Goal: Task Accomplishment & Management: Complete application form

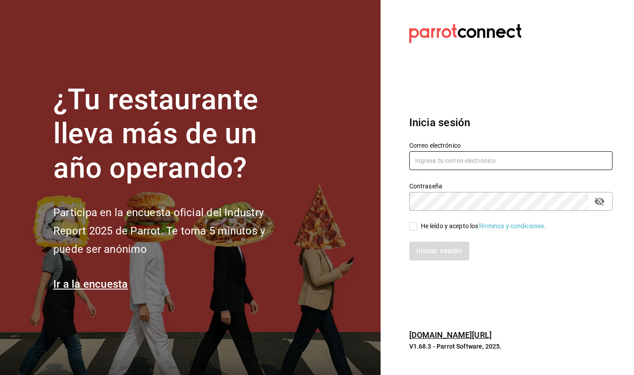
click at [469, 159] on input "text" at bounding box center [510, 160] width 203 height 19
type input "[EMAIL_ADDRESS][DOMAIN_NAME]"
click at [596, 205] on icon "passwordField" at bounding box center [599, 201] width 11 height 11
click at [412, 229] on input "He leído y acepto los Términos y condiciones." at bounding box center [413, 226] width 8 height 8
checkbox input "true"
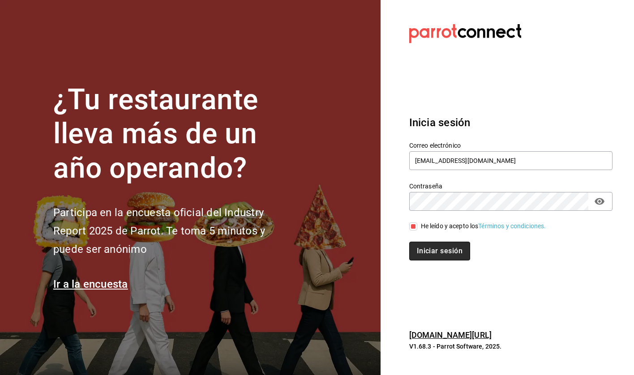
click at [417, 251] on button "Iniciar sesión" at bounding box center [439, 251] width 61 height 19
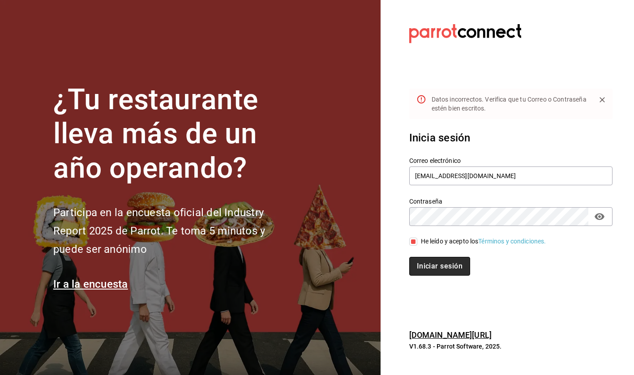
click at [435, 266] on button "Iniciar sesión" at bounding box center [439, 266] width 61 height 19
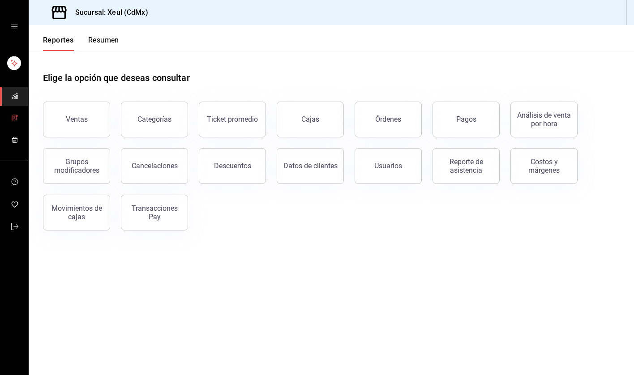
click at [13, 118] on icon "mailbox folders" at bounding box center [14, 117] width 7 height 7
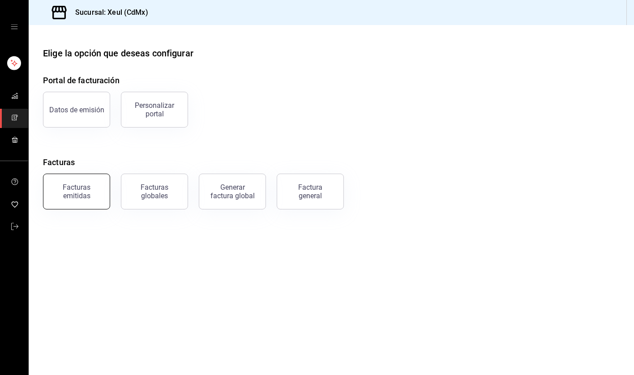
click at [72, 190] on div "Facturas emitidas" at bounding box center [77, 191] width 56 height 17
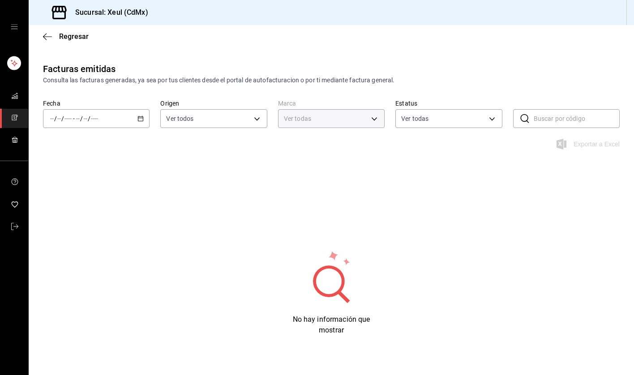
type input "556c56df-7d38-43a9-98c1-84be39c4f433"
click at [140, 116] on \(Stroke\) "button" at bounding box center [140, 118] width 5 height 5
click at [81, 162] on span "Ayer" at bounding box center [85, 165] width 69 height 9
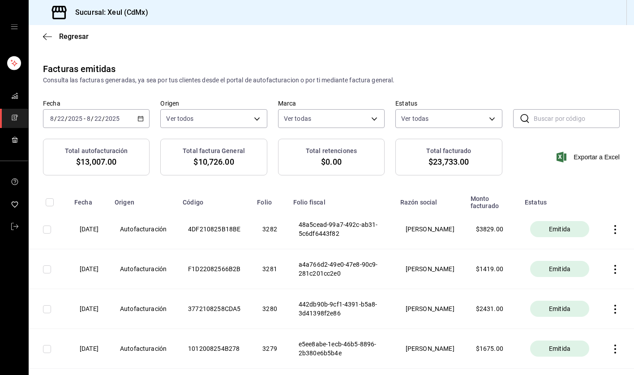
click at [14, 119] on icon "mailbox folders" at bounding box center [14, 117] width 7 height 7
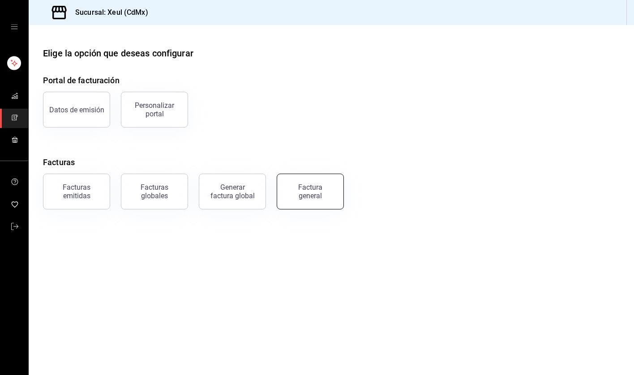
click at [321, 201] on button "Factura general" at bounding box center [310, 192] width 67 height 36
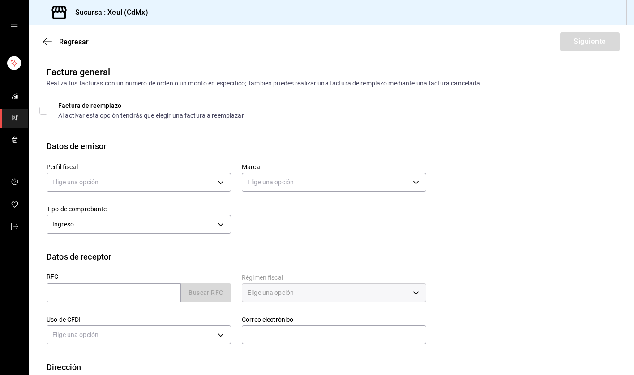
click at [18, 118] on link "mailbox folders" at bounding box center [14, 118] width 28 height 19
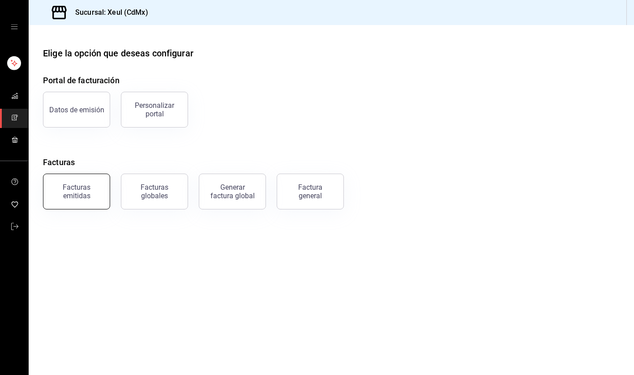
click at [77, 184] on div "Facturas emitidas" at bounding box center [77, 191] width 56 height 17
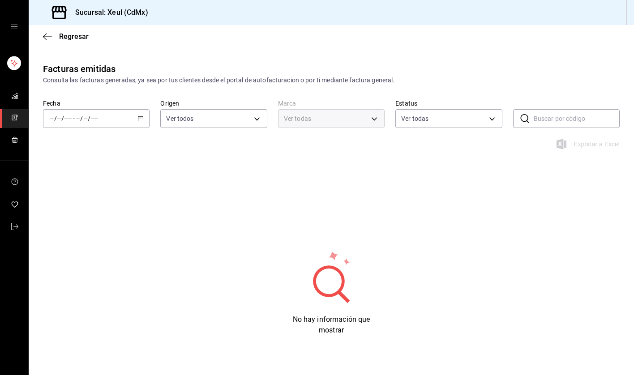
click at [145, 118] on div "/ / - / /" at bounding box center [96, 118] width 107 height 19
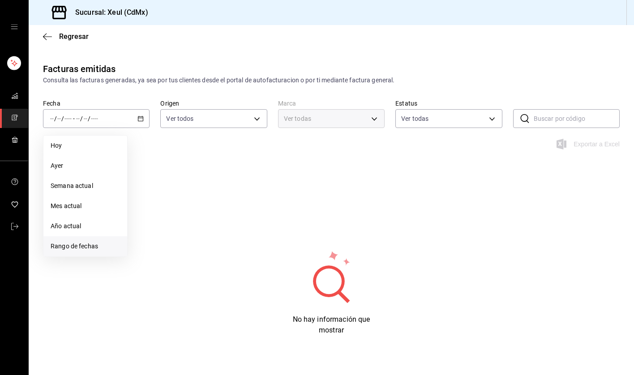
click at [87, 248] on span "Rango de fechas" at bounding box center [85, 246] width 69 height 9
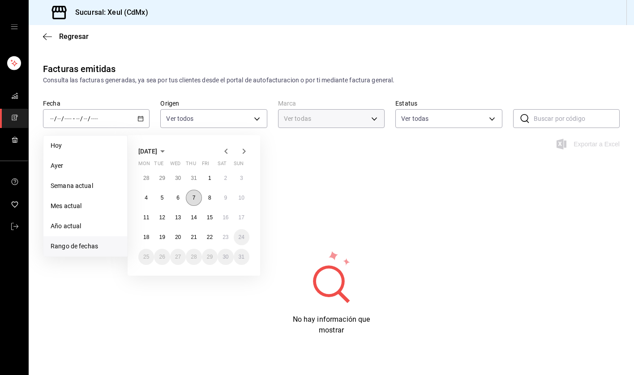
type input "556c56df-7d38-43a9-98c1-84be39c4f433"
click at [143, 219] on button "11" at bounding box center [146, 217] width 16 height 16
click at [143, 218] on abbr "11" at bounding box center [146, 217] width 6 height 6
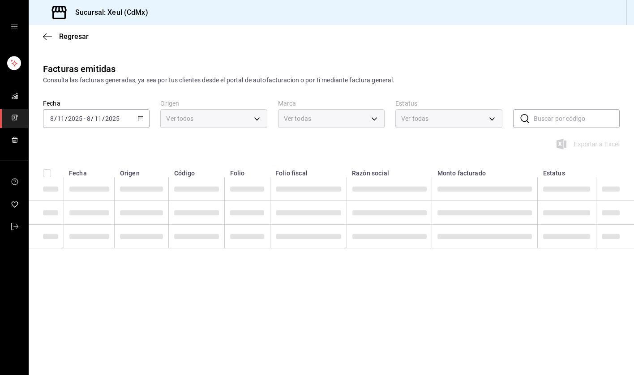
click at [142, 116] on icon "button" at bounding box center [140, 118] width 6 height 6
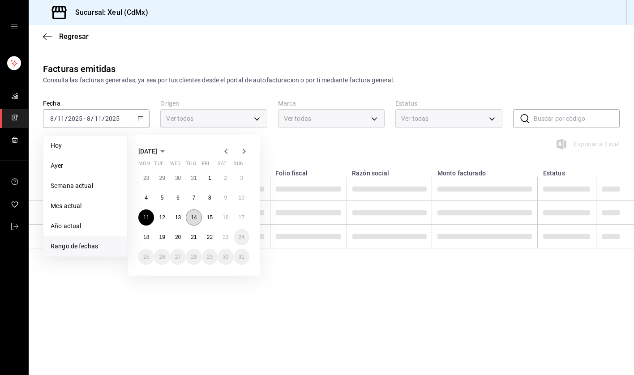
click at [196, 219] on abbr "14" at bounding box center [194, 217] width 6 height 6
click at [244, 217] on abbr "17" at bounding box center [242, 217] width 6 height 6
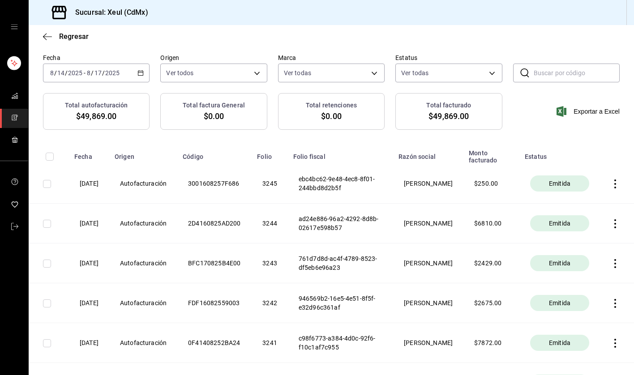
scroll to position [44, 0]
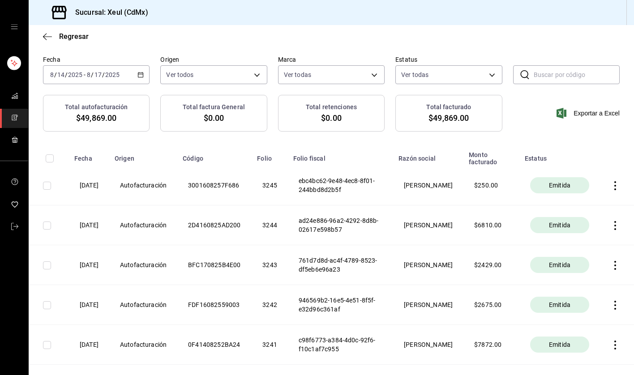
click at [17, 117] on icon "mailbox folders" at bounding box center [14, 117] width 7 height 7
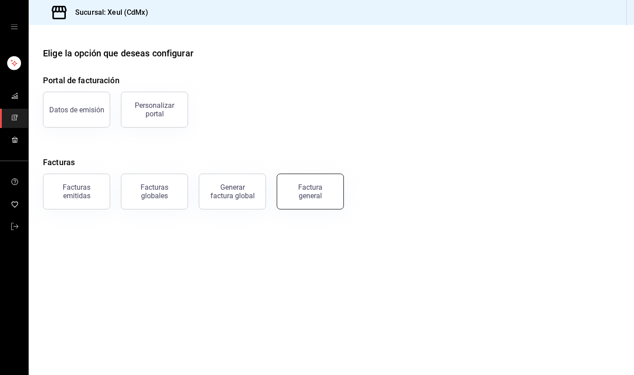
click at [305, 199] on div "Factura general" at bounding box center [310, 191] width 45 height 17
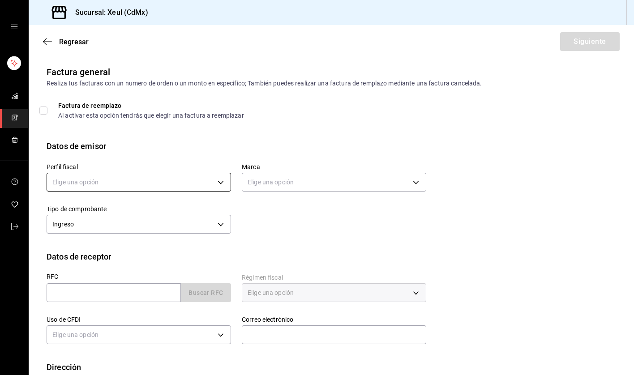
click at [222, 184] on body "Sucursal: Xeul (CdMx) Regresar Siguiente Factura general Realiza tus facturas c…" at bounding box center [317, 187] width 634 height 375
click at [101, 231] on li "SEUNG MOOK LEE" at bounding box center [139, 227] width 184 height 17
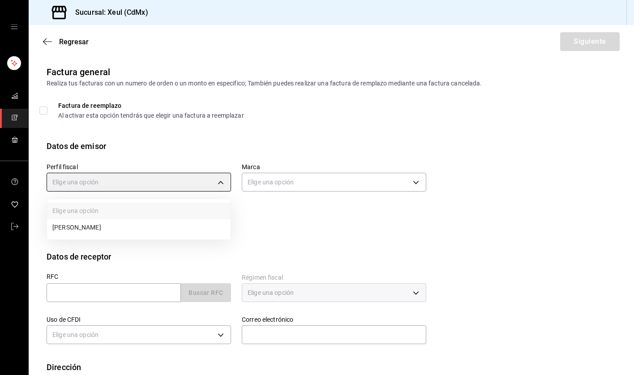
type input "554c110a-18dd-44f3-977d-186ab1f95351"
type input "556c56df-7d38-43a9-98c1-84be39c4f433"
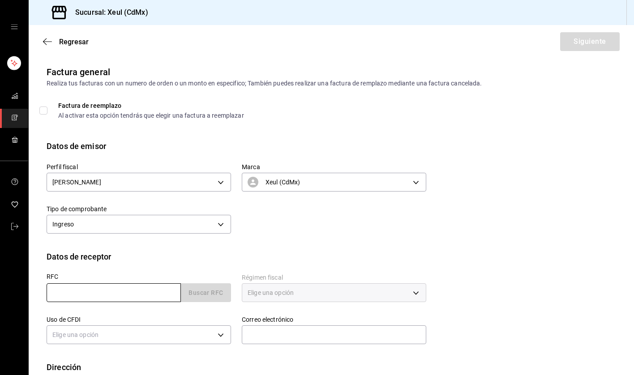
click at [120, 291] on input "text" at bounding box center [114, 292] width 134 height 19
paste input "LTE111125QB9"
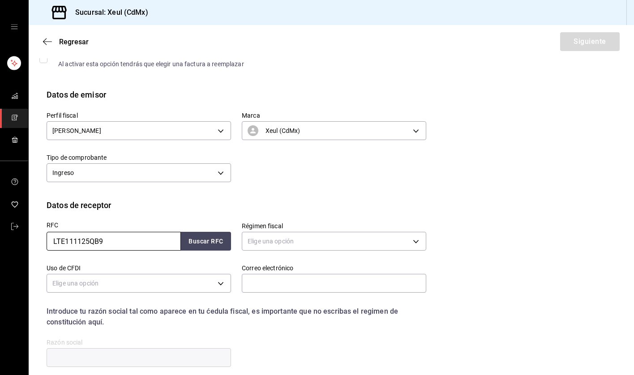
scroll to position [56, 0]
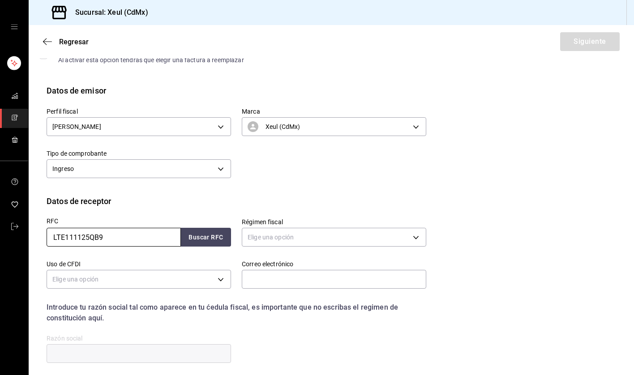
type input "LTE111125QB9"
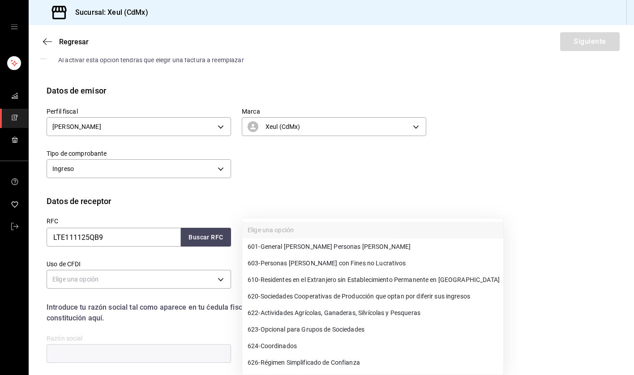
click at [289, 240] on body "Sucursal: Xeul (CdMx) Regresar Siguiente Factura general Realiza tus facturas c…" at bounding box center [317, 187] width 634 height 375
click at [291, 248] on span "601 - General de Ley Personas Morales" at bounding box center [329, 246] width 163 height 9
type input "601"
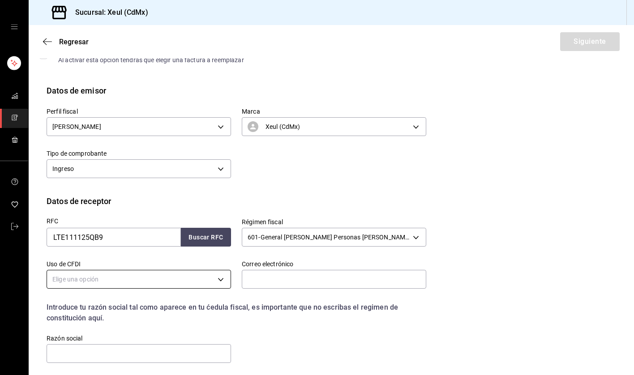
click at [219, 281] on body "Sucursal: Xeul (CdMx) Regresar Siguiente Factura general Realiza tus facturas c…" at bounding box center [317, 187] width 634 height 375
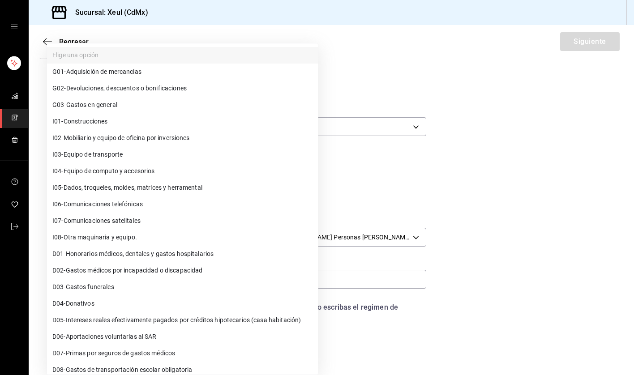
click at [106, 108] on span "G03 - Gastos en general" at bounding box center [84, 104] width 65 height 9
type input "G03"
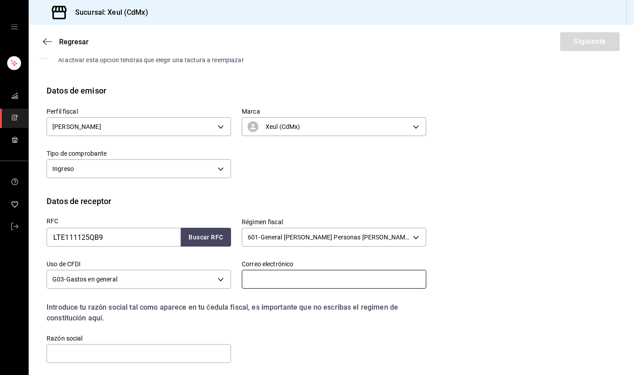
click at [287, 282] on input "text" at bounding box center [334, 279] width 184 height 19
paste input "facturas0495@gmail.com"
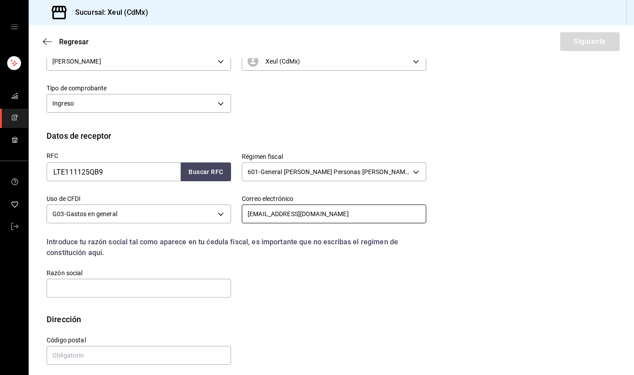
scroll to position [126, 0]
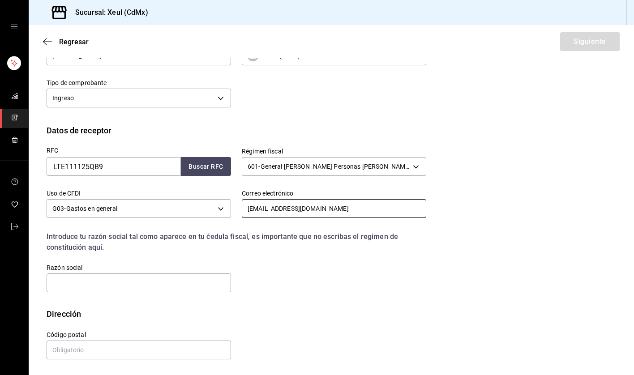
type input "facturas0495@gmail.com"
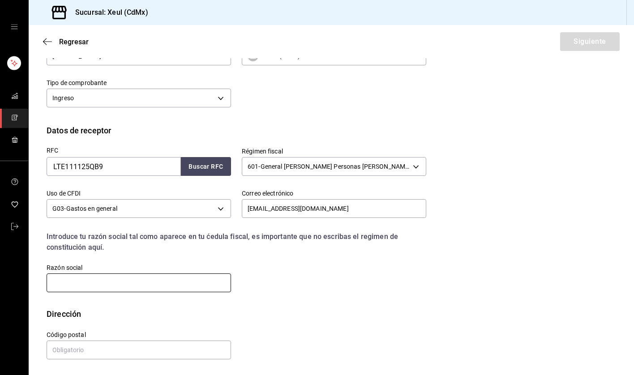
click at [130, 284] on input "text" at bounding box center [139, 283] width 184 height 19
paste input "LENTIMEX TECHNOLOGY"
type input "LENTIMEX TECHNOLOGY"
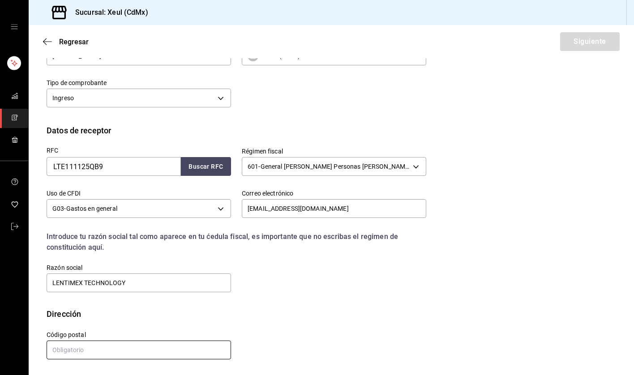
click at [121, 344] on input "text" at bounding box center [139, 350] width 184 height 19
type input "03810"
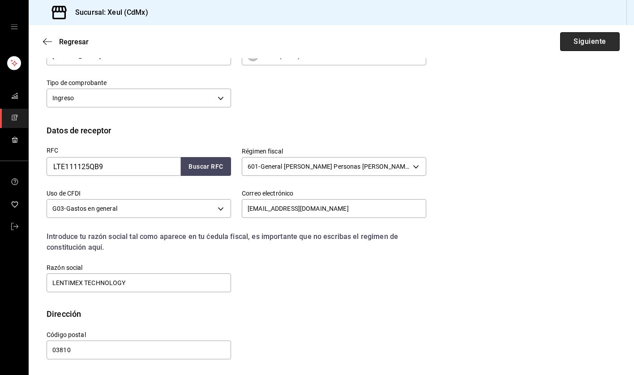
click at [585, 43] on button "Siguiente" at bounding box center [590, 41] width 60 height 19
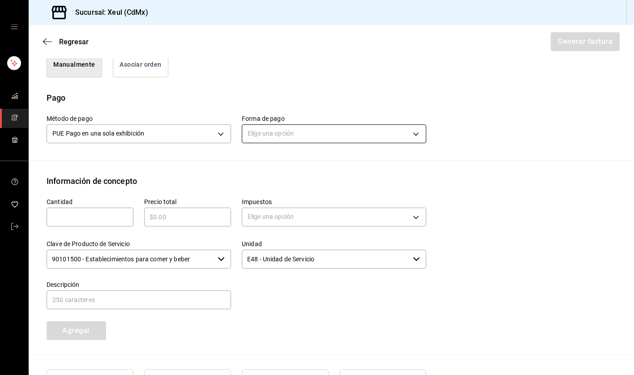
scroll to position [280, 0]
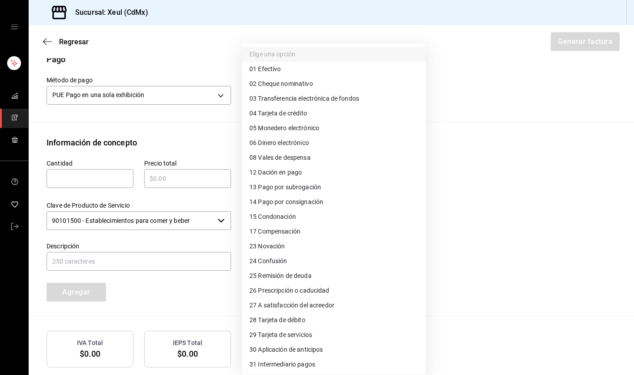
click at [303, 101] on body "Sucursal: Xeul (CdMx) Regresar Generar factura Emisor Perfil fiscal SEUNG MOOK …" at bounding box center [317, 187] width 634 height 375
click at [268, 114] on span "04 Tarjeta de crédito" at bounding box center [278, 113] width 58 height 9
type input "04"
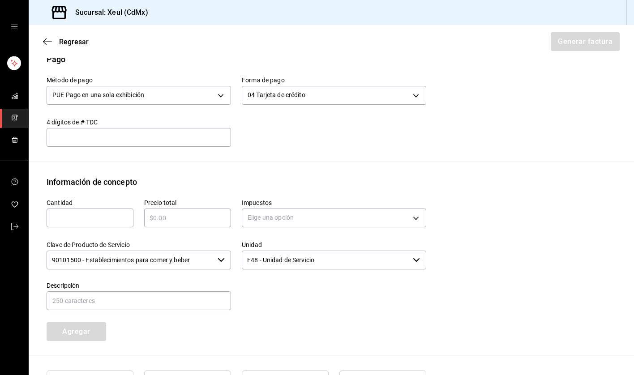
click at [86, 219] on input "text" at bounding box center [90, 218] width 87 height 11
type input "1"
click at [193, 221] on input "text" at bounding box center [187, 218] width 87 height 11
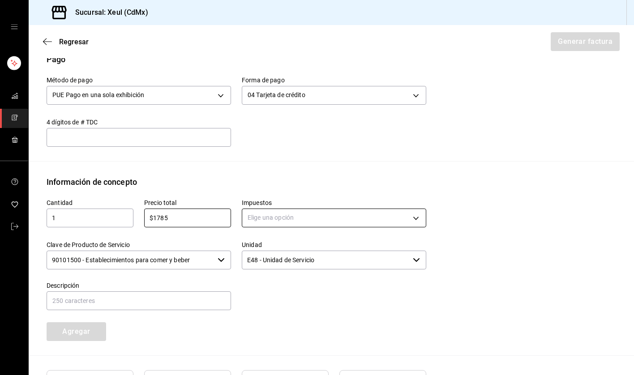
type input "$1785"
click at [312, 217] on body "Sucursal: Xeul (CdMx) Regresar Generar factura Emisor Perfil fiscal SEUNG MOOK …" at bounding box center [317, 187] width 634 height 375
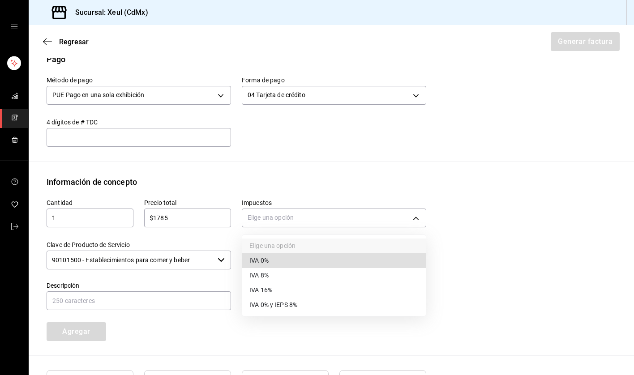
click at [265, 294] on span "IVA 16%" at bounding box center [260, 290] width 23 height 9
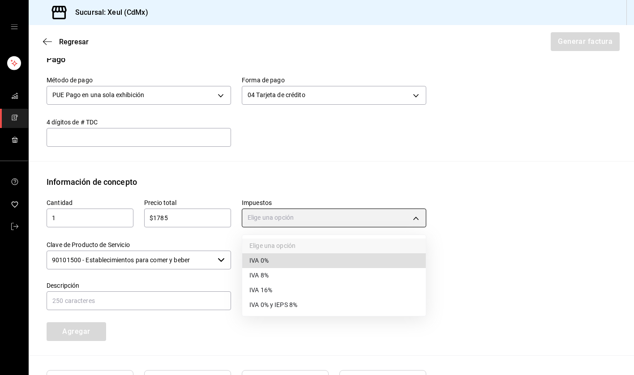
type input "IVA_16"
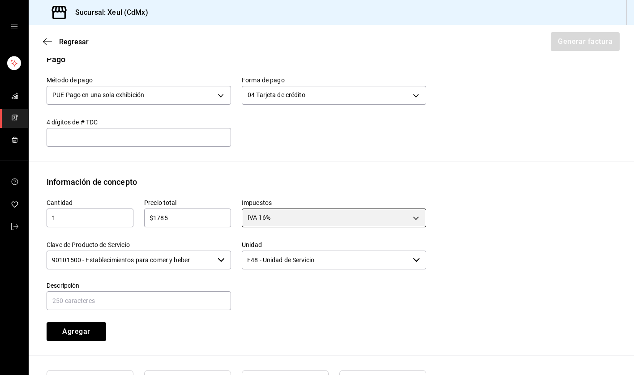
scroll to position [365, 0]
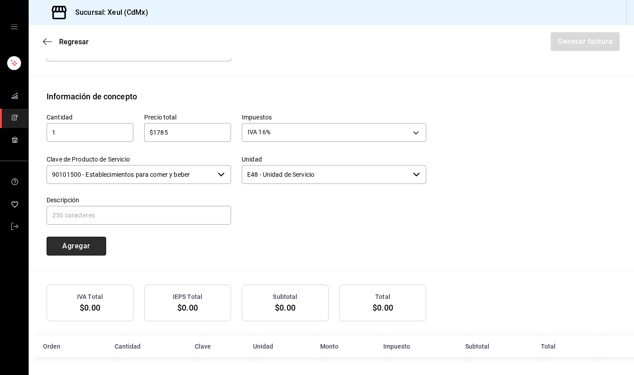
click at [78, 249] on button "Agregar" at bounding box center [77, 246] width 60 height 19
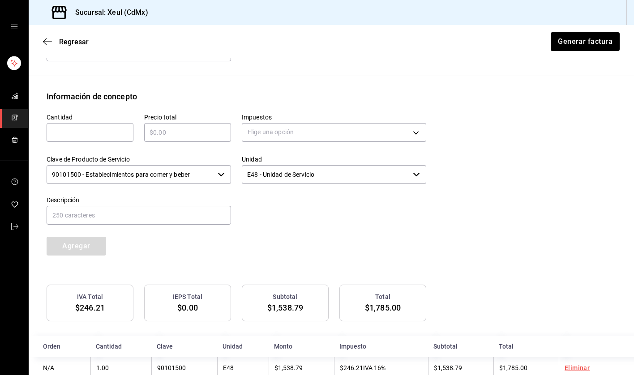
scroll to position [387, 0]
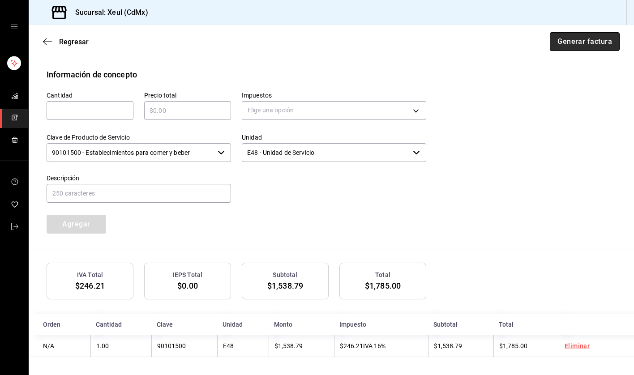
click at [577, 43] on button "Generar factura" at bounding box center [585, 41] width 70 height 19
